Goal: Task Accomplishment & Management: Manage account settings

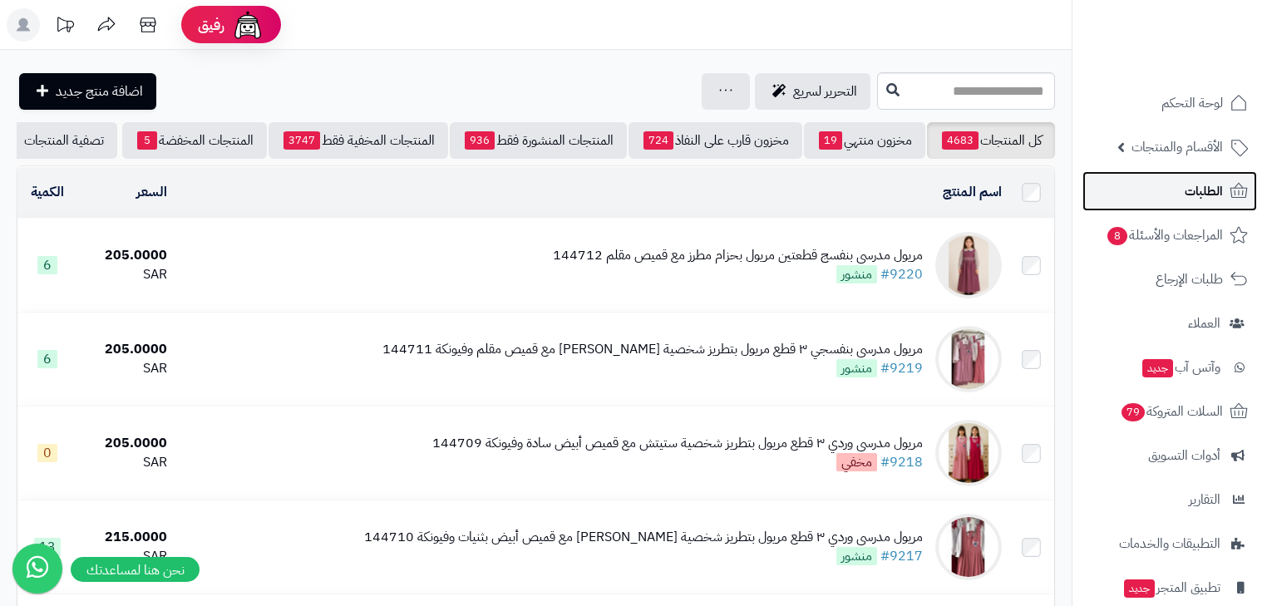
click at [1177, 200] on link "الطلبات" at bounding box center [1170, 191] width 175 height 40
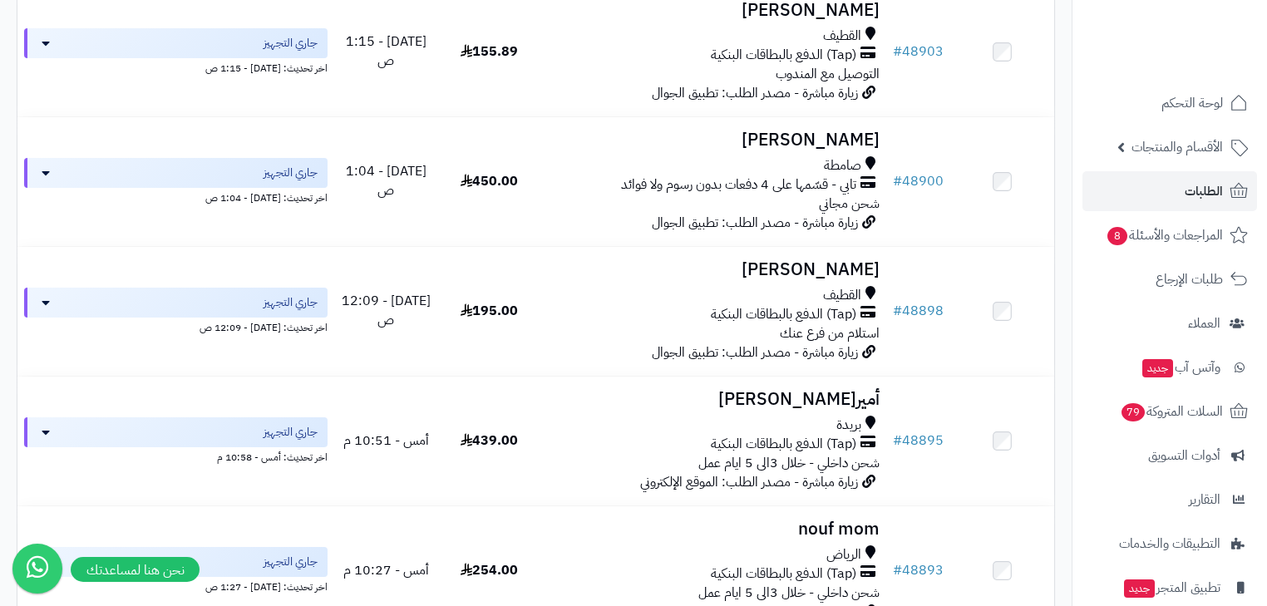
scroll to position [466, 0]
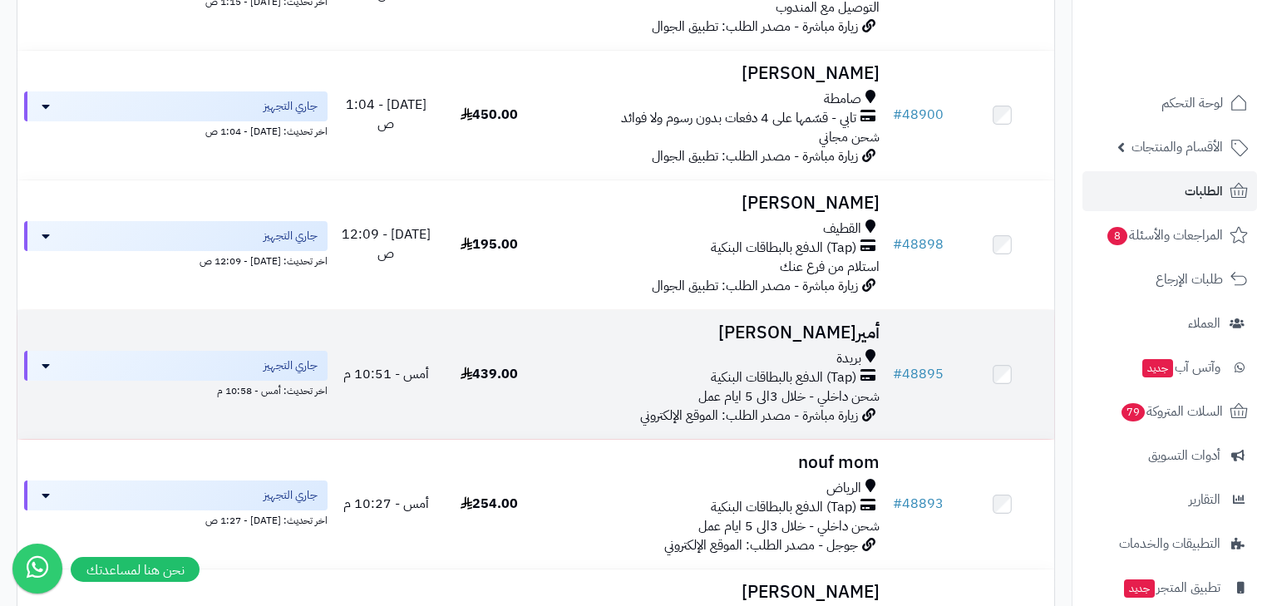
click at [783, 368] on div "بريدة" at bounding box center [714, 358] width 332 height 19
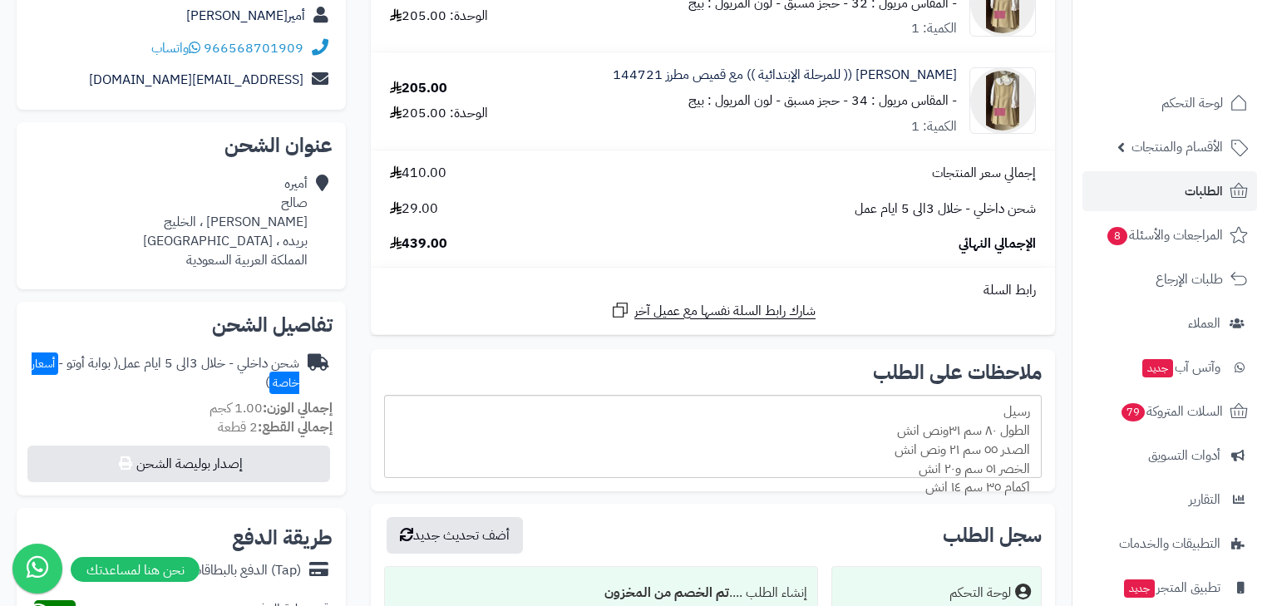
scroll to position [399, 0]
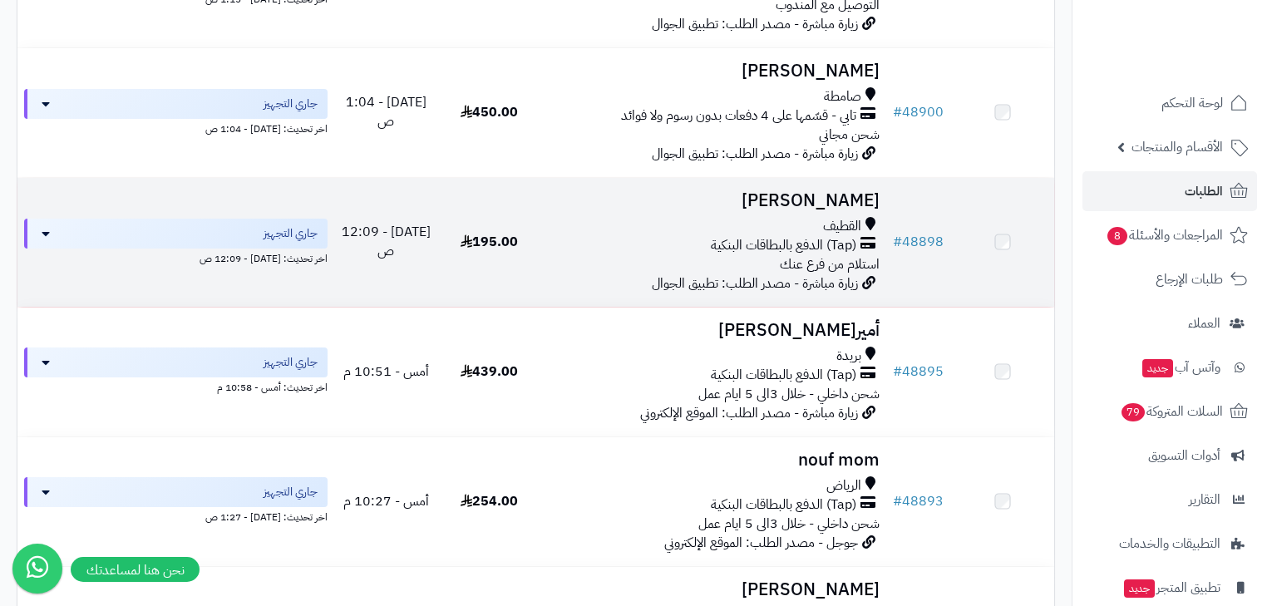
scroll to position [466, 0]
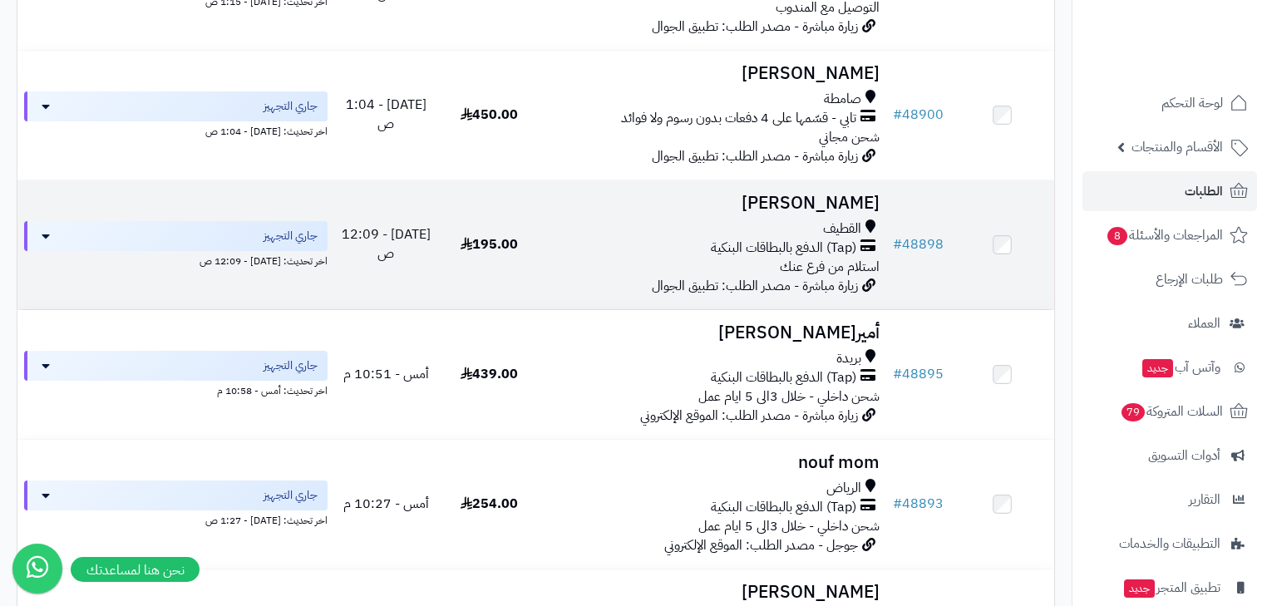
click at [833, 239] on span "القطيف" at bounding box center [842, 229] width 38 height 19
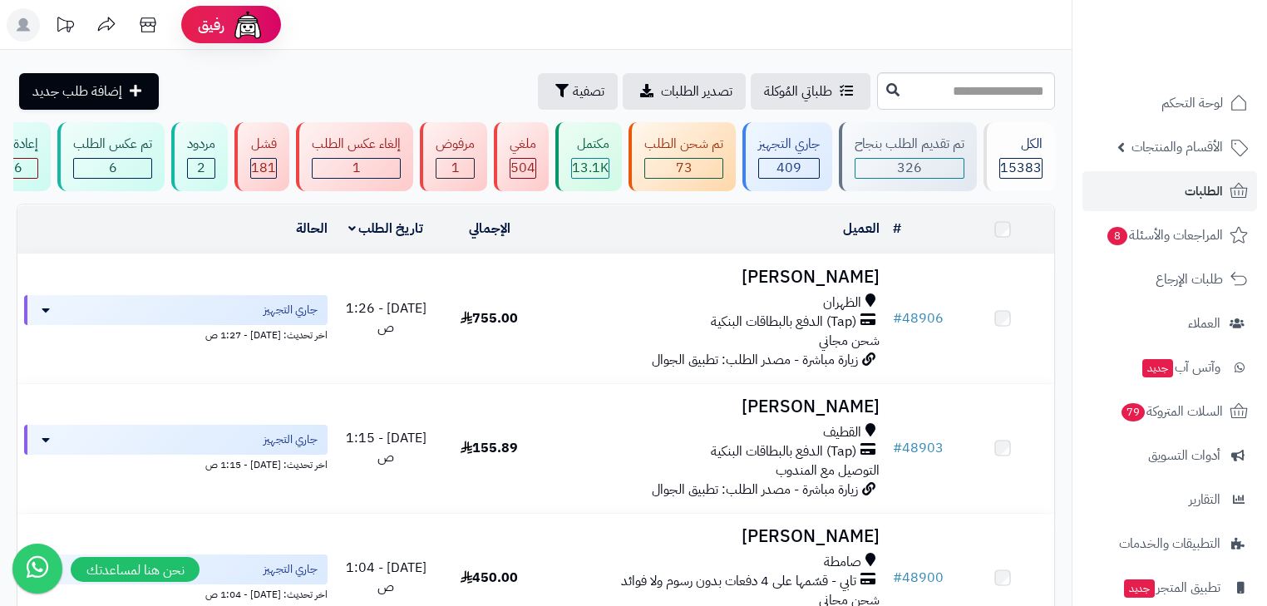
scroll to position [466, 0]
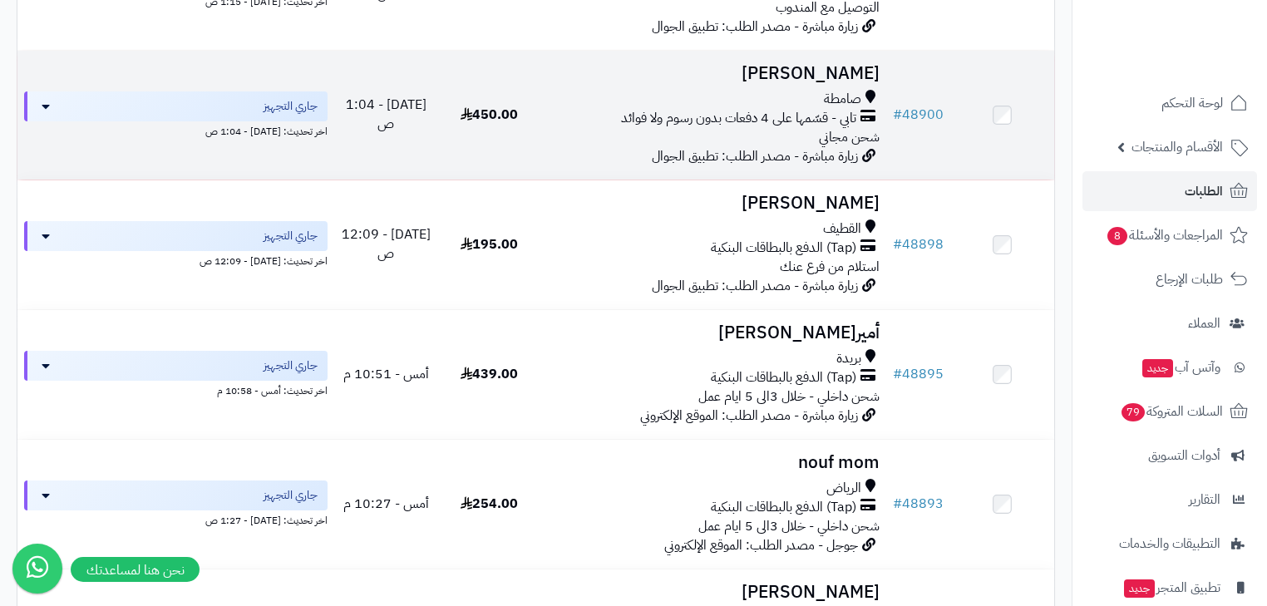
click at [813, 136] on div "صامطة تابي - قسّمها على 4 دفعات بدون رسوم ولا فوائد شحن مجاني" at bounding box center [714, 118] width 332 height 57
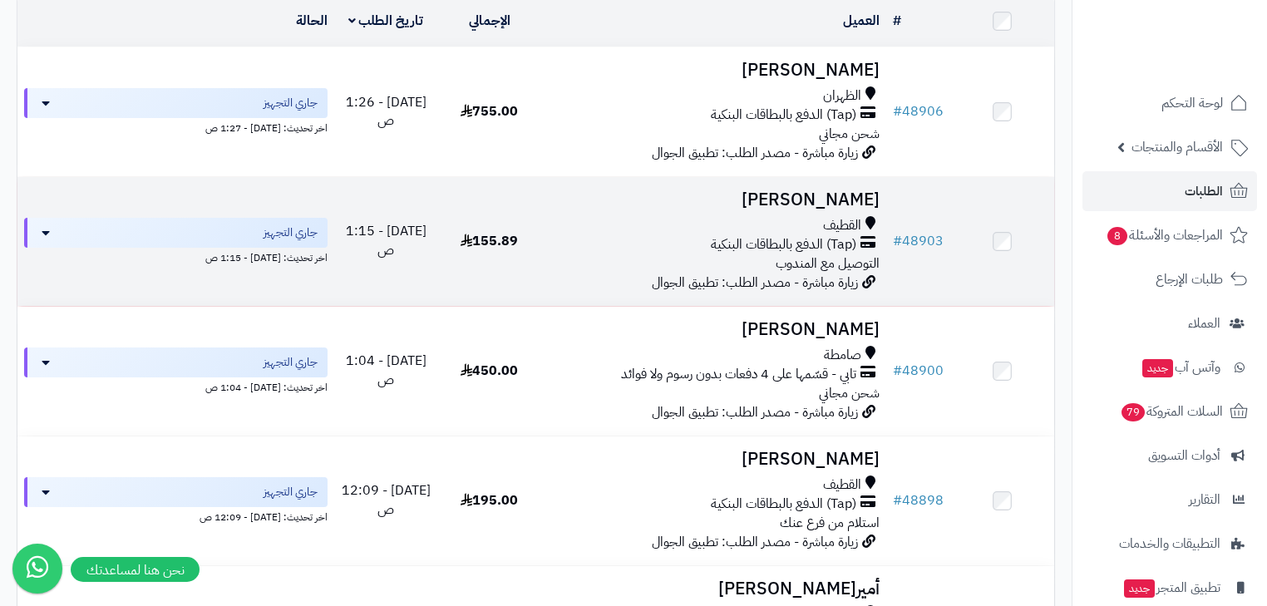
scroll to position [200, 0]
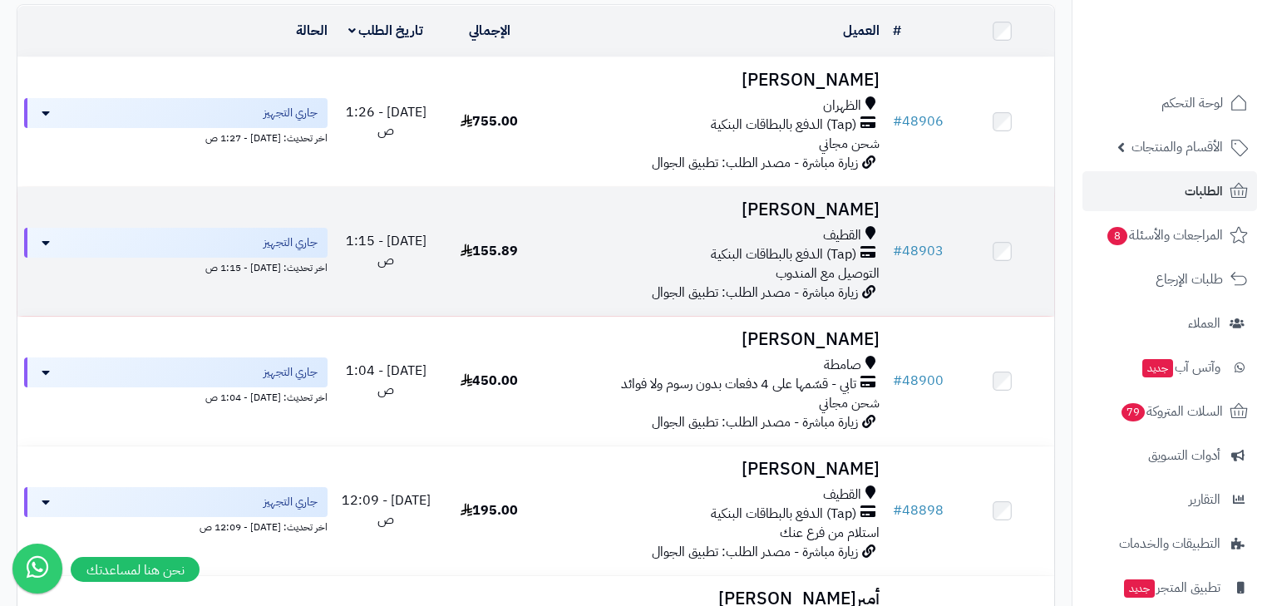
click at [838, 220] on h3 "[PERSON_NAME]" at bounding box center [714, 209] width 332 height 19
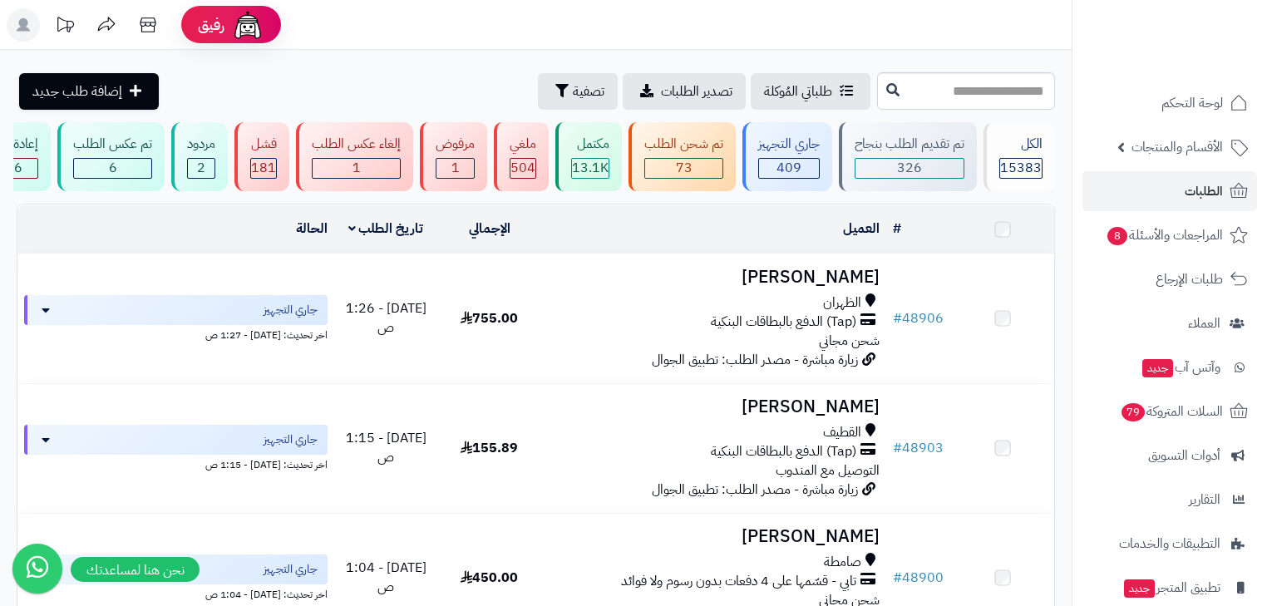
scroll to position [200, 0]
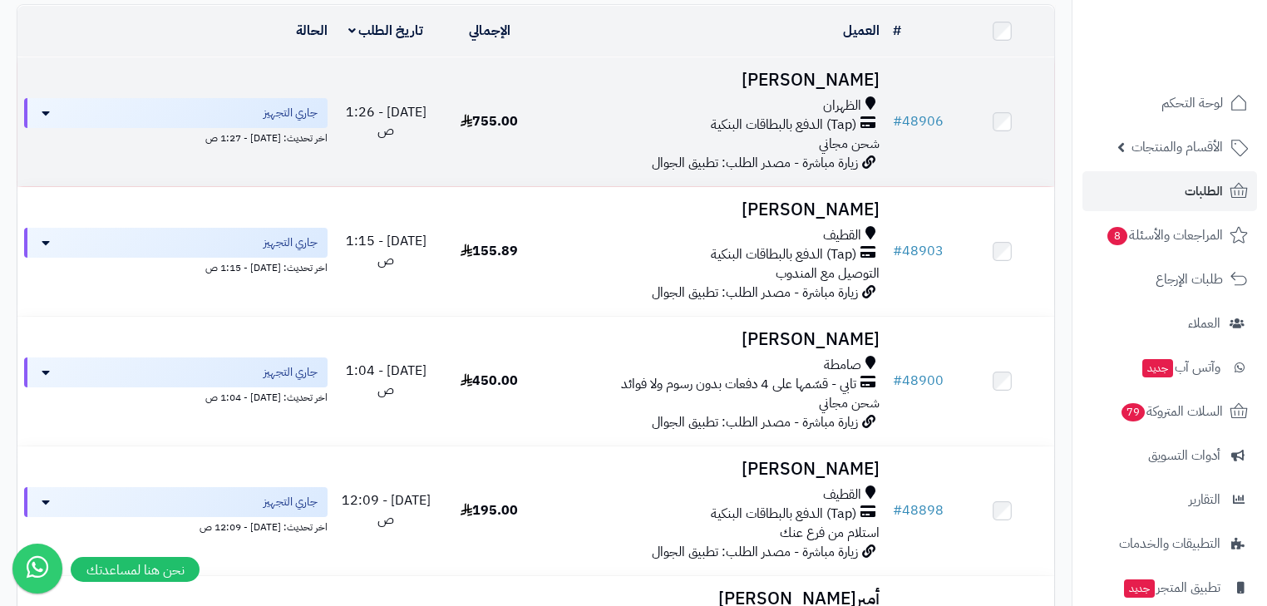
click at [862, 143] on span "شحن مجاني" at bounding box center [849, 144] width 61 height 20
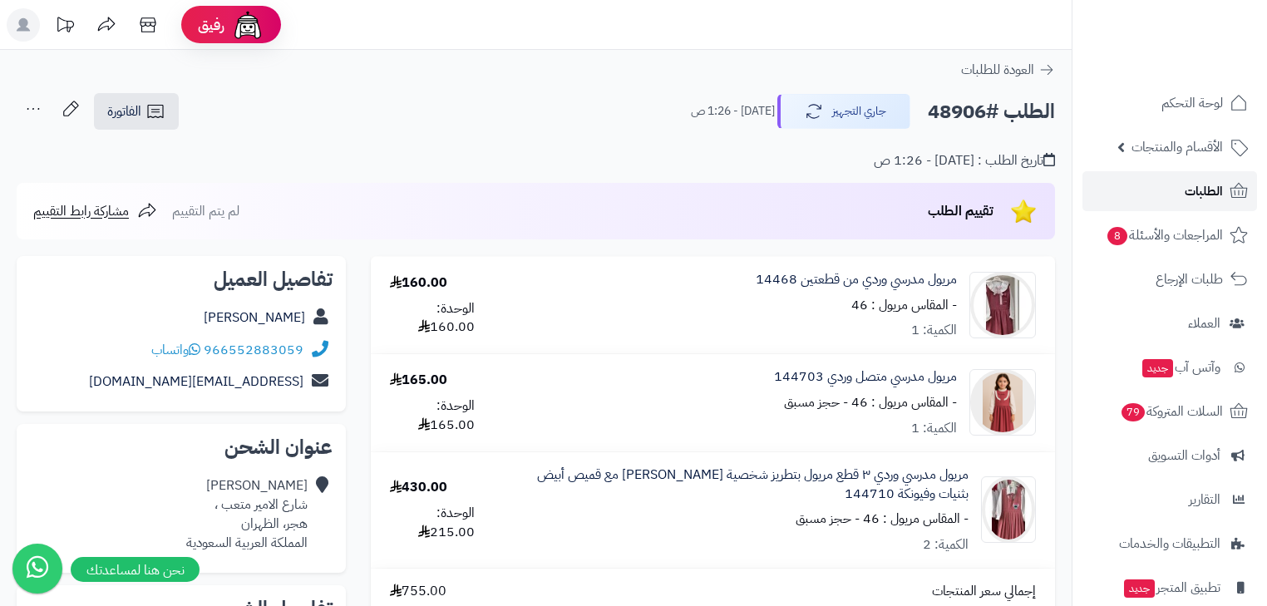
click at [1120, 177] on link "الطلبات" at bounding box center [1170, 191] width 175 height 40
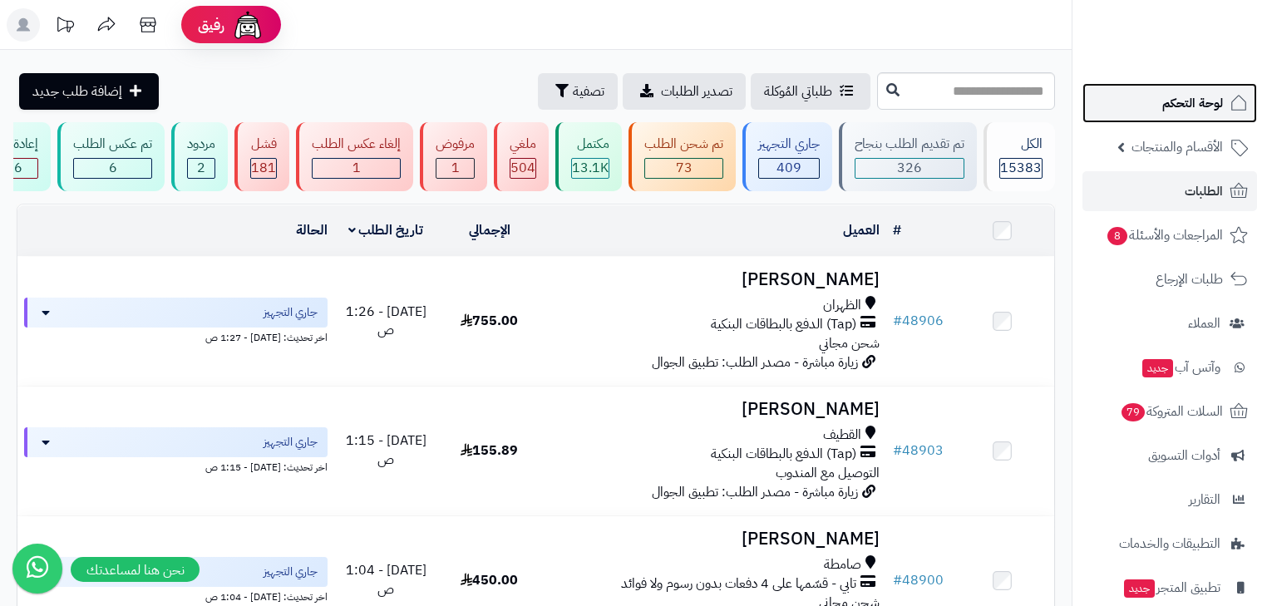
click at [1168, 110] on span "لوحة التحكم" at bounding box center [1193, 102] width 61 height 23
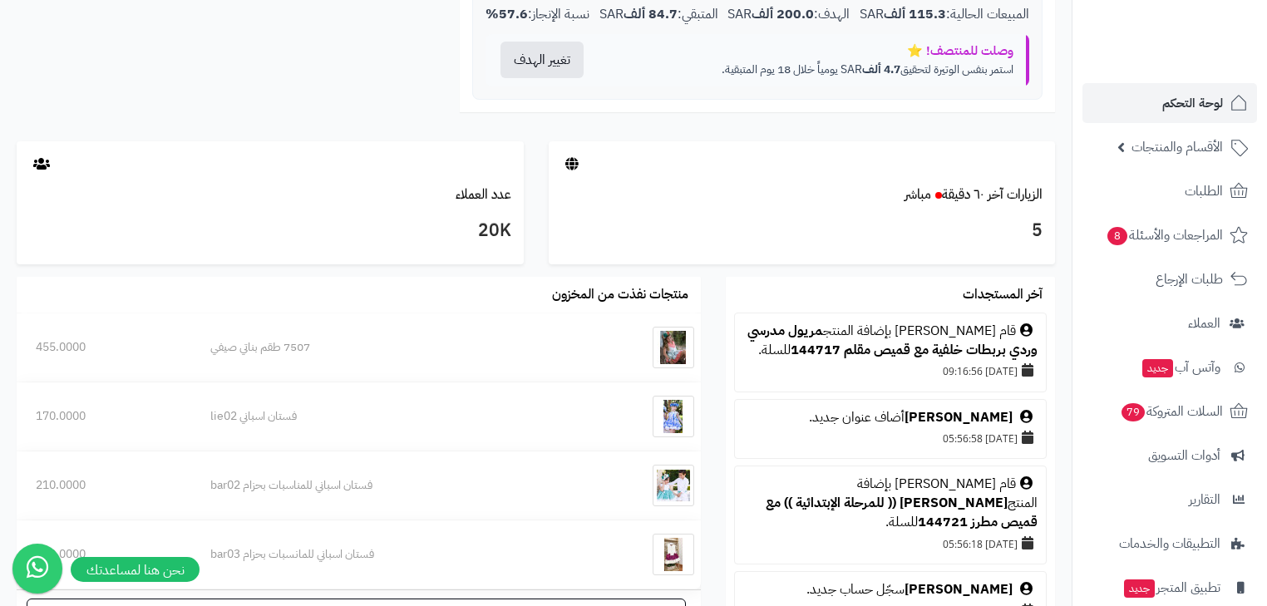
scroll to position [798, 0]
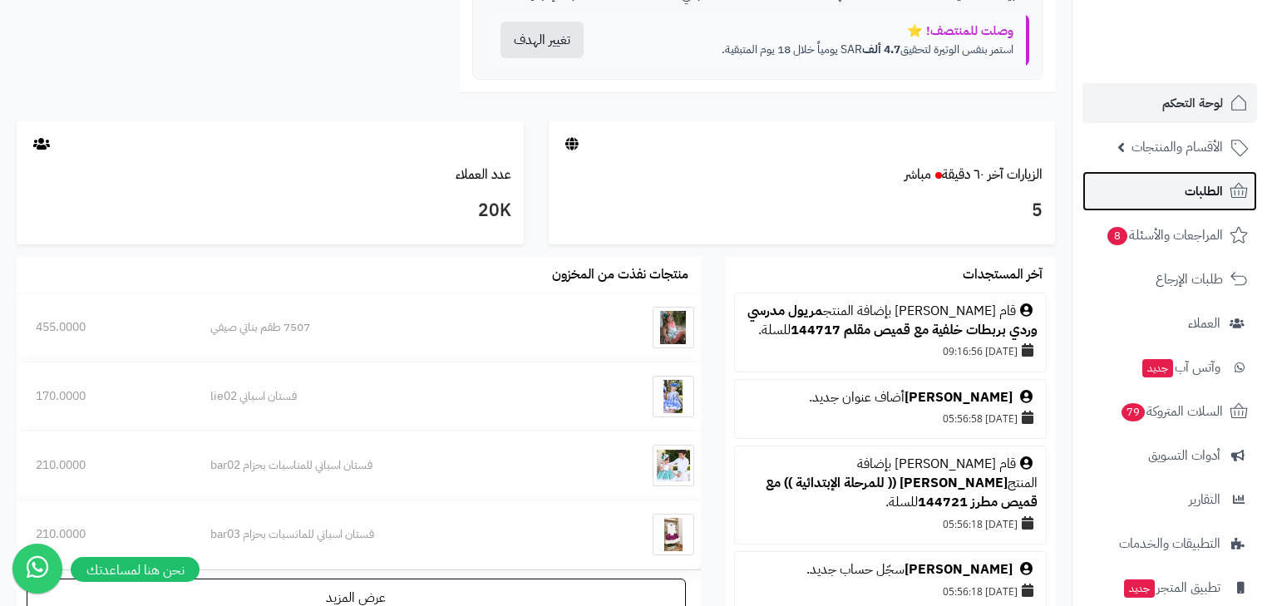
click at [1209, 186] on span "الطلبات" at bounding box center [1204, 191] width 38 height 23
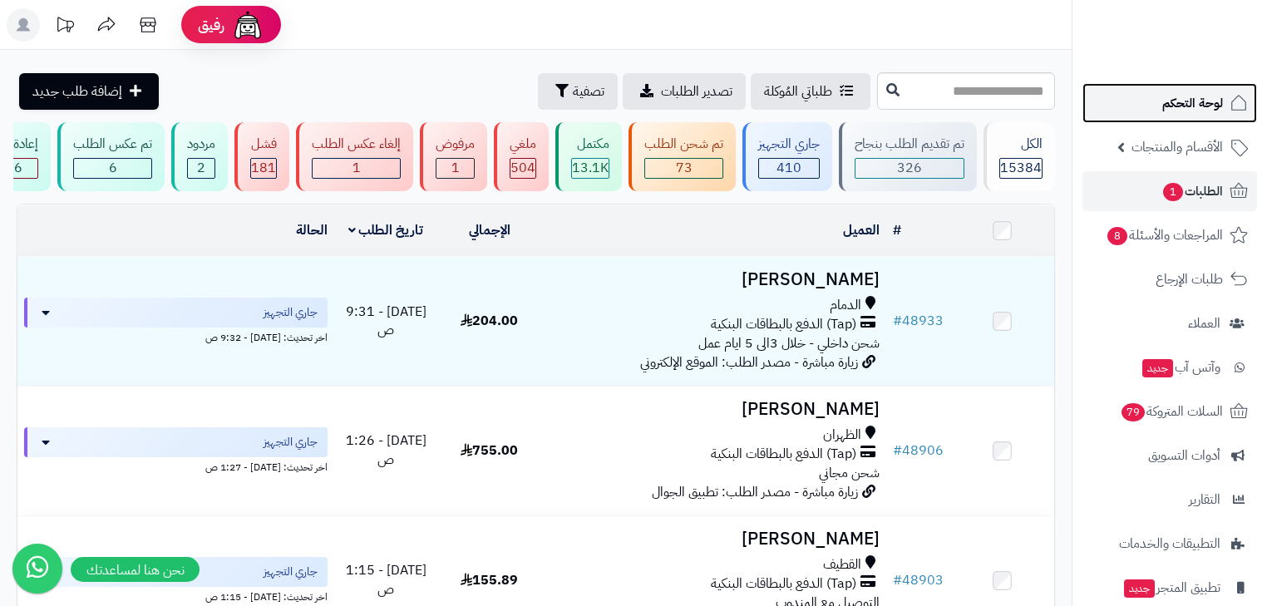
click at [1209, 96] on span "لوحة التحكم" at bounding box center [1193, 102] width 61 height 23
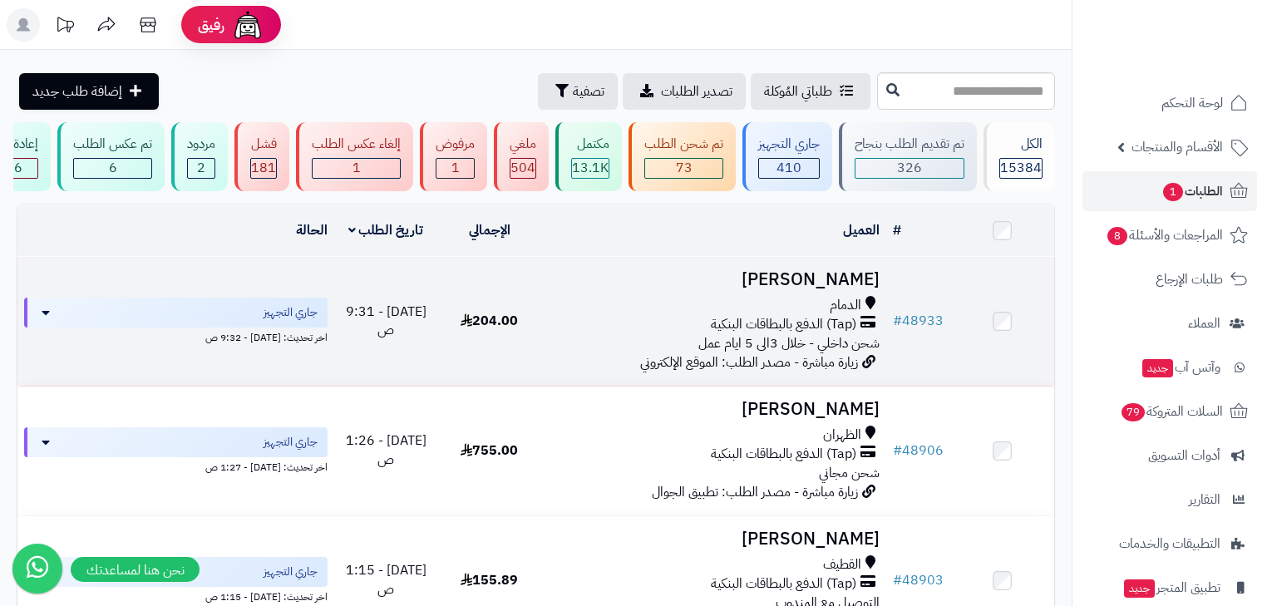
click at [833, 287] on h3 "[PERSON_NAME]" at bounding box center [714, 279] width 332 height 19
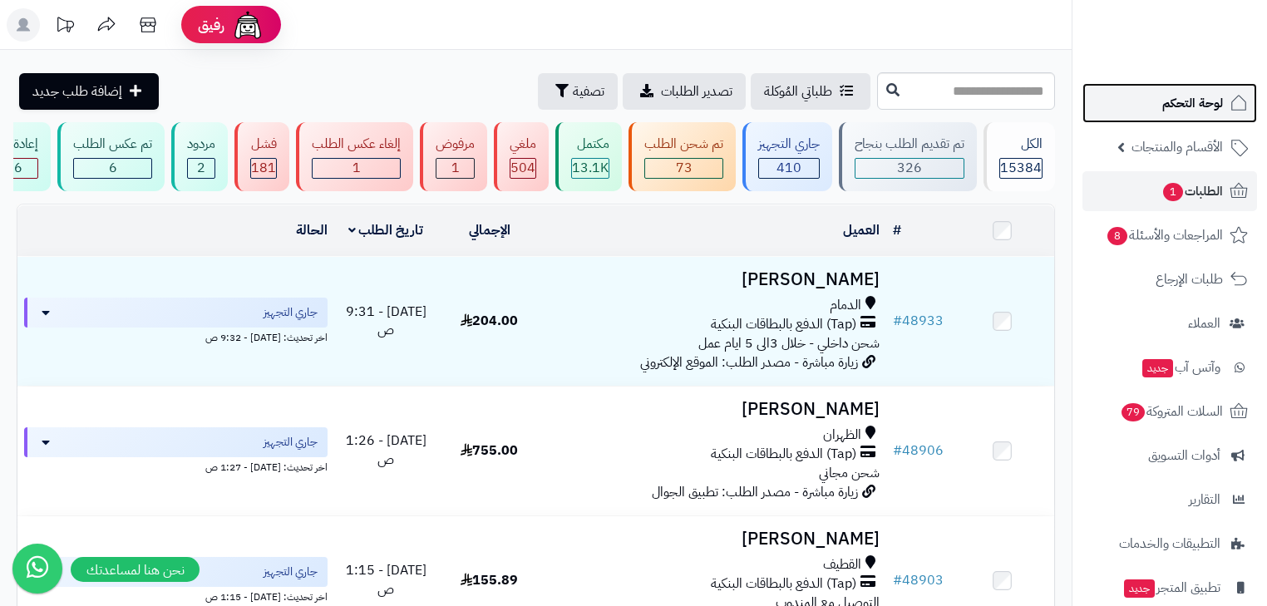
click at [1211, 102] on span "لوحة التحكم" at bounding box center [1193, 102] width 61 height 23
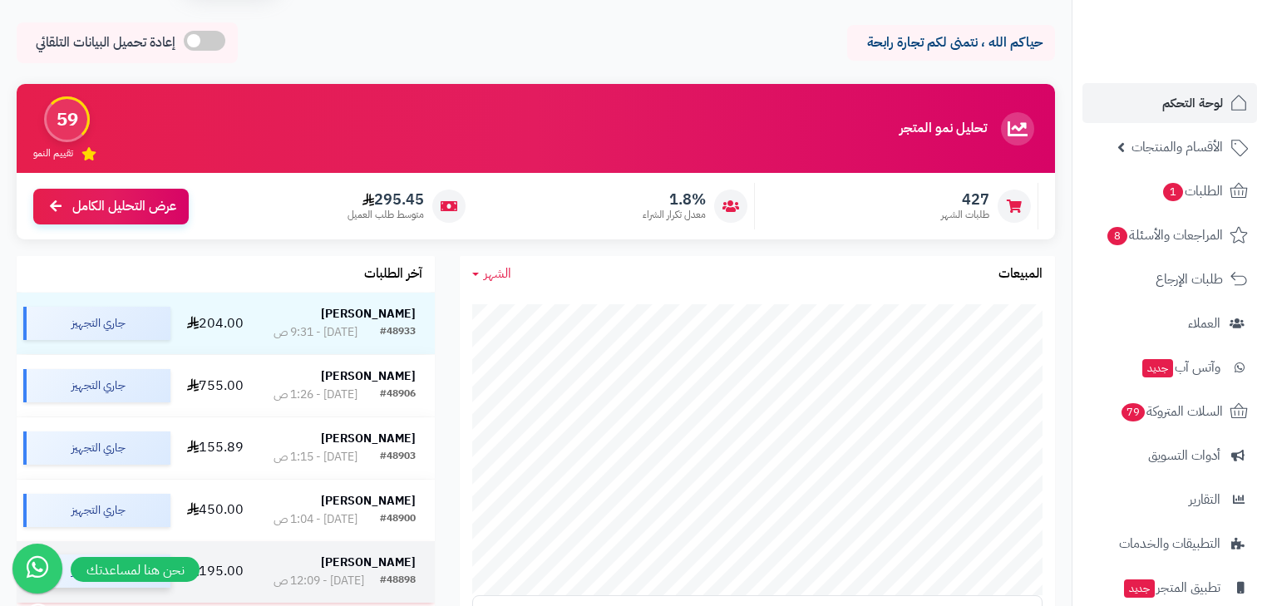
scroll to position [133, 0]
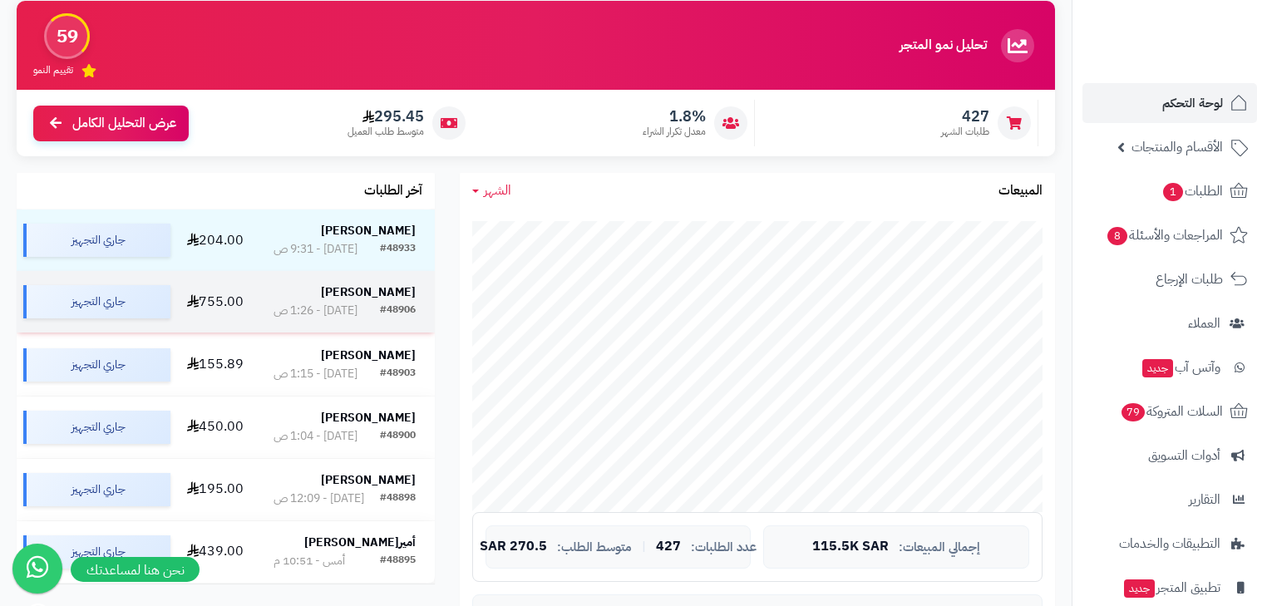
click at [334, 311] on div "[DATE] - 1:26 ص" at bounding box center [316, 311] width 84 height 17
click at [250, 313] on td "755.00" at bounding box center [215, 302] width 77 height 62
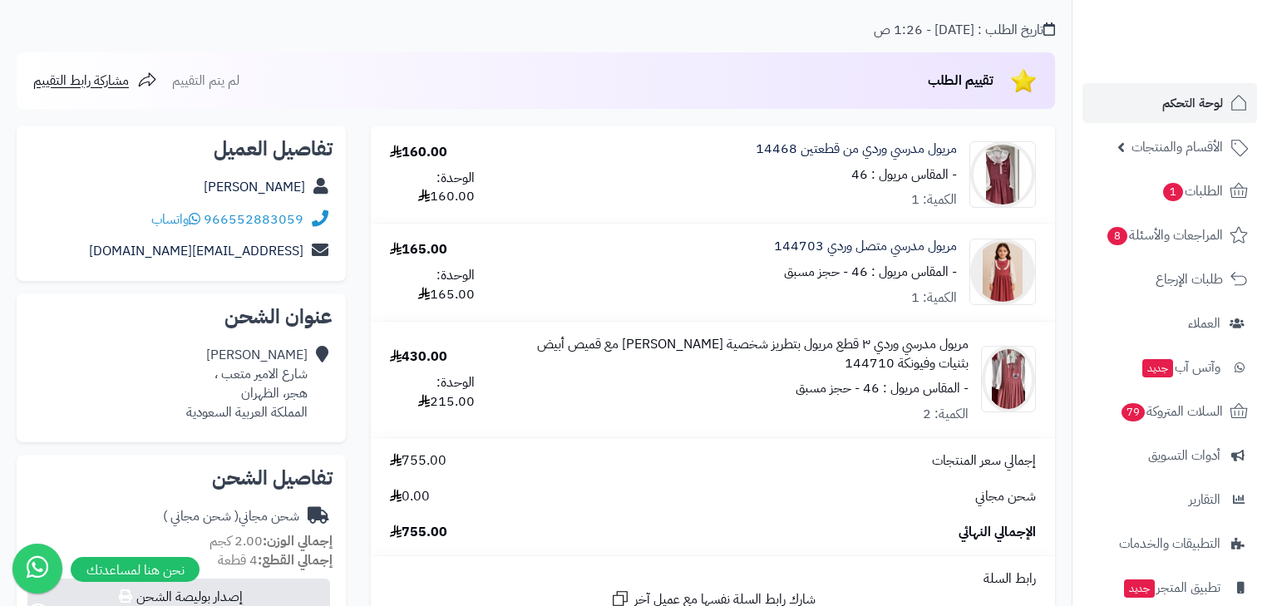
scroll to position [133, 0]
